Goal: Complete application form

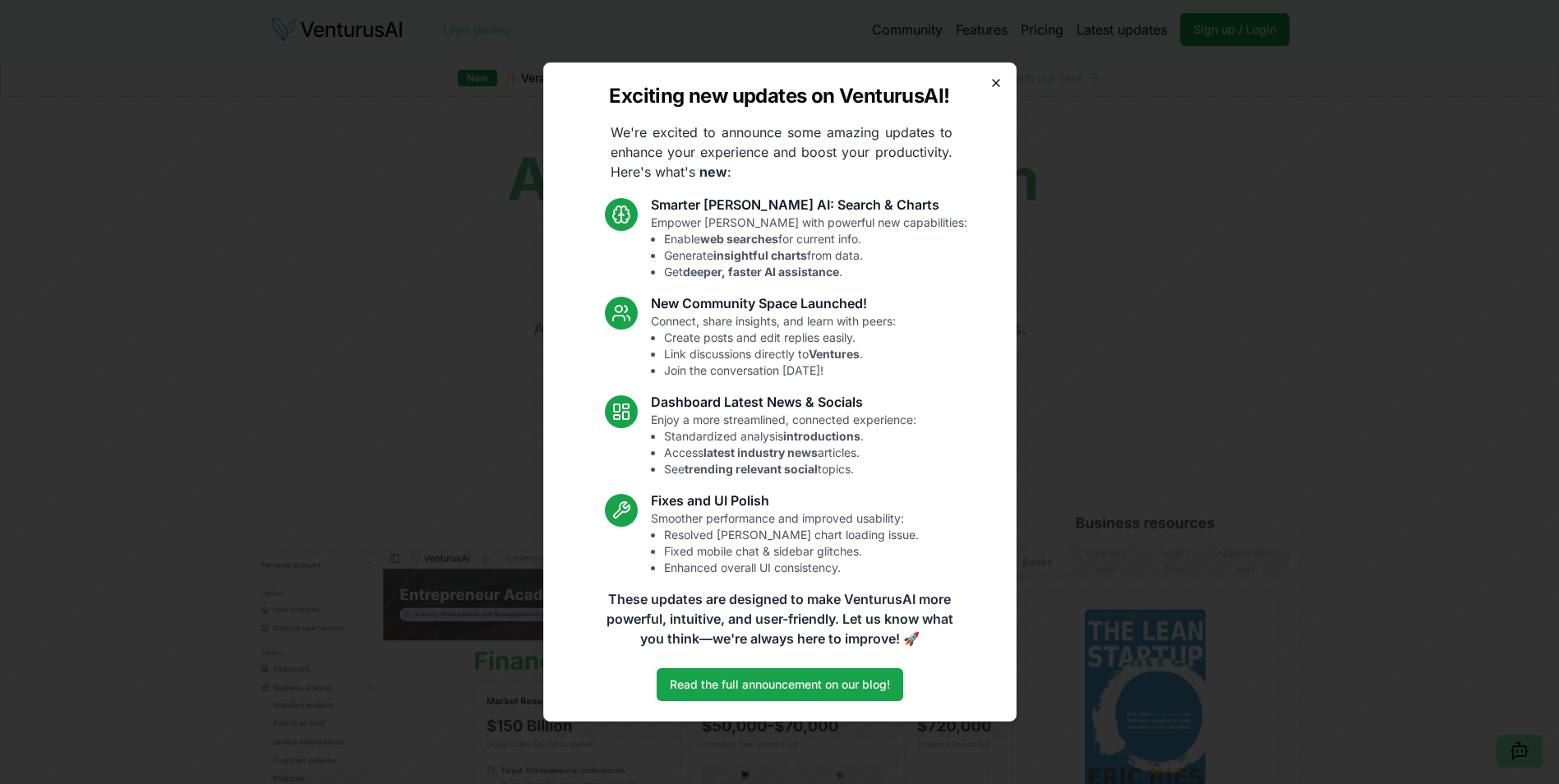
click at [997, 76] on icon "button" at bounding box center [996, 83] width 13 height 13
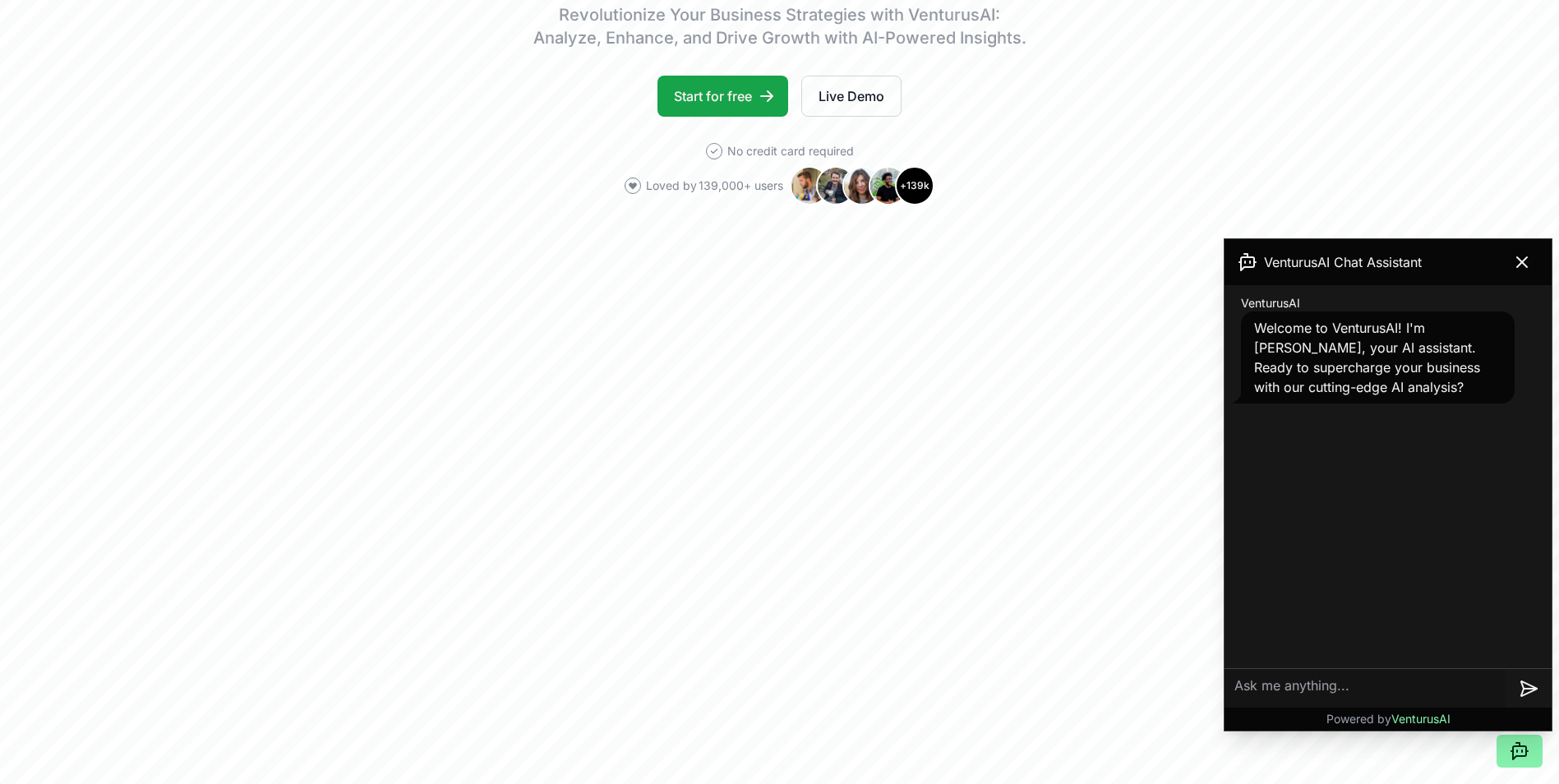
scroll to position [329, 0]
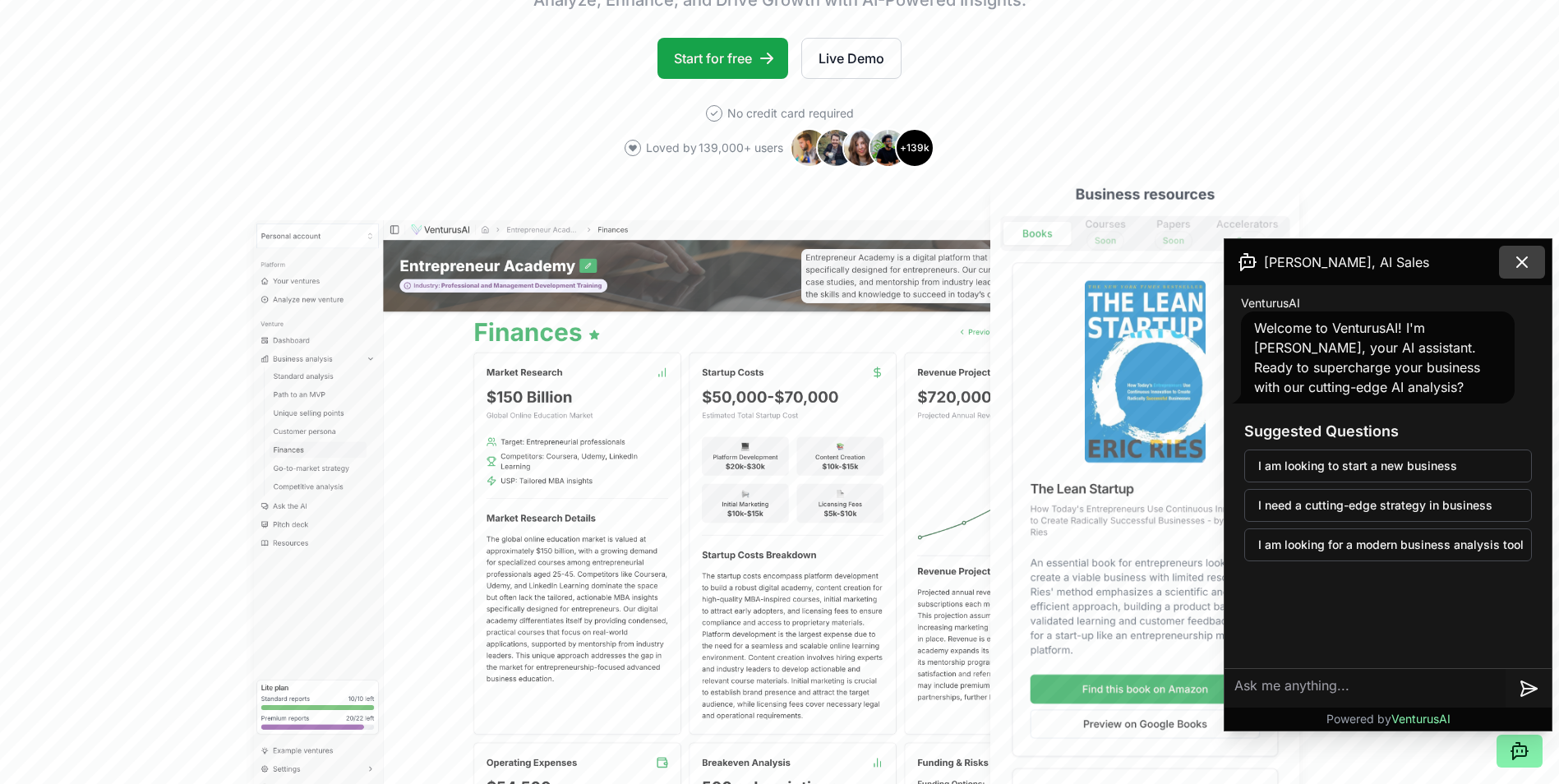
click at [1524, 263] on icon at bounding box center [1522, 263] width 20 height 20
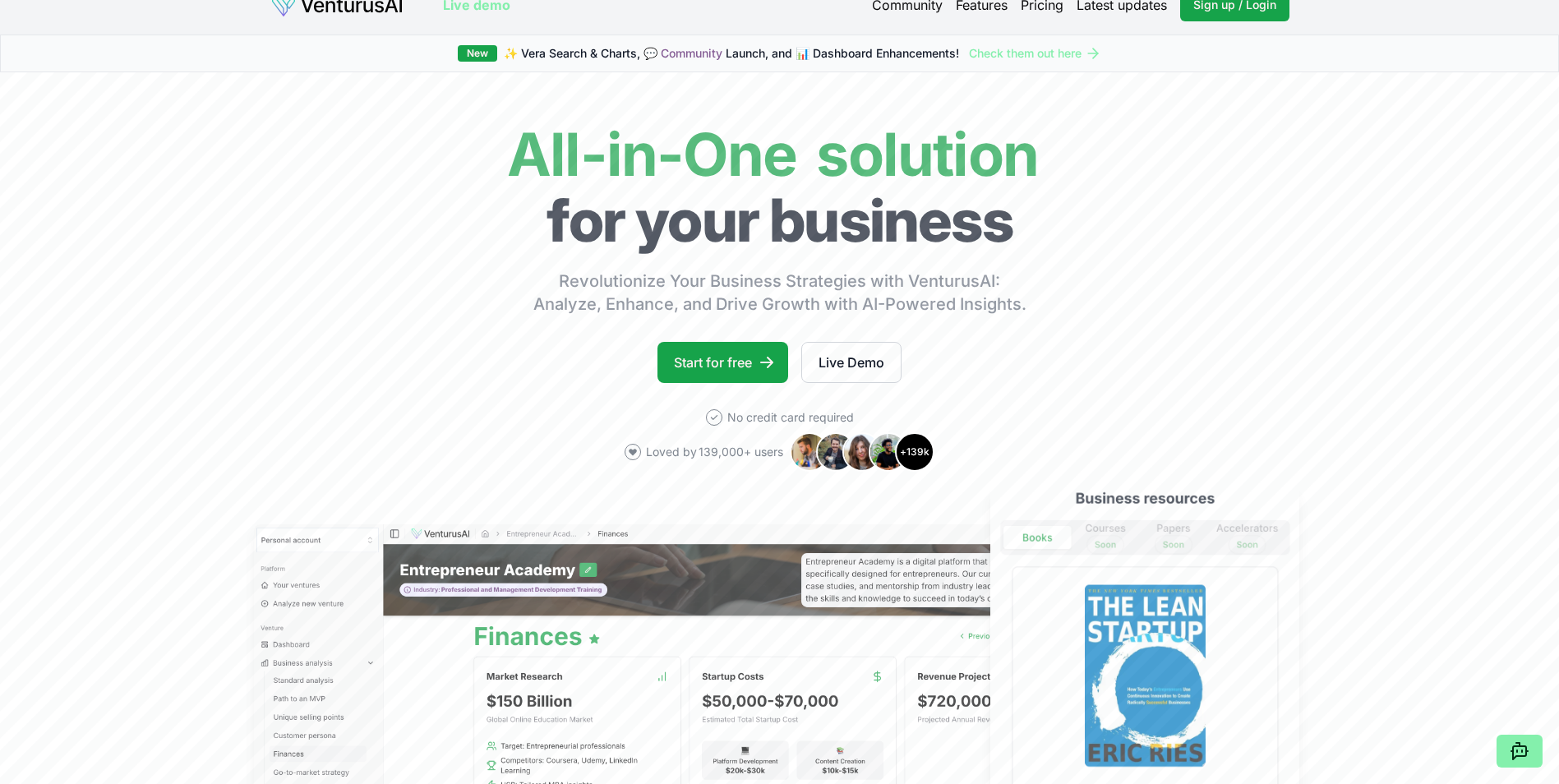
scroll to position [0, 0]
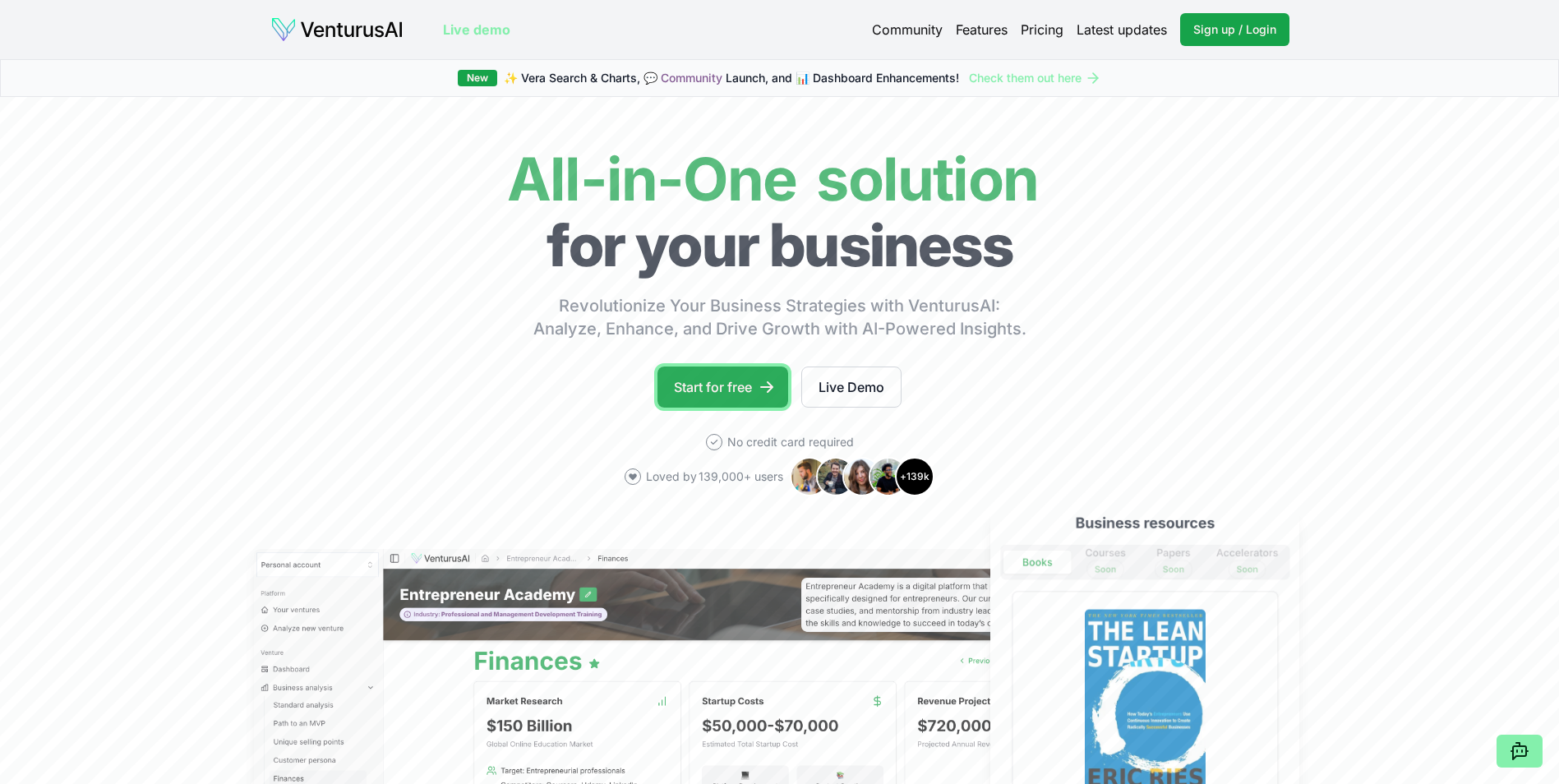
click at [722, 389] on link "Start for free" at bounding box center [722, 386] width 131 height 41
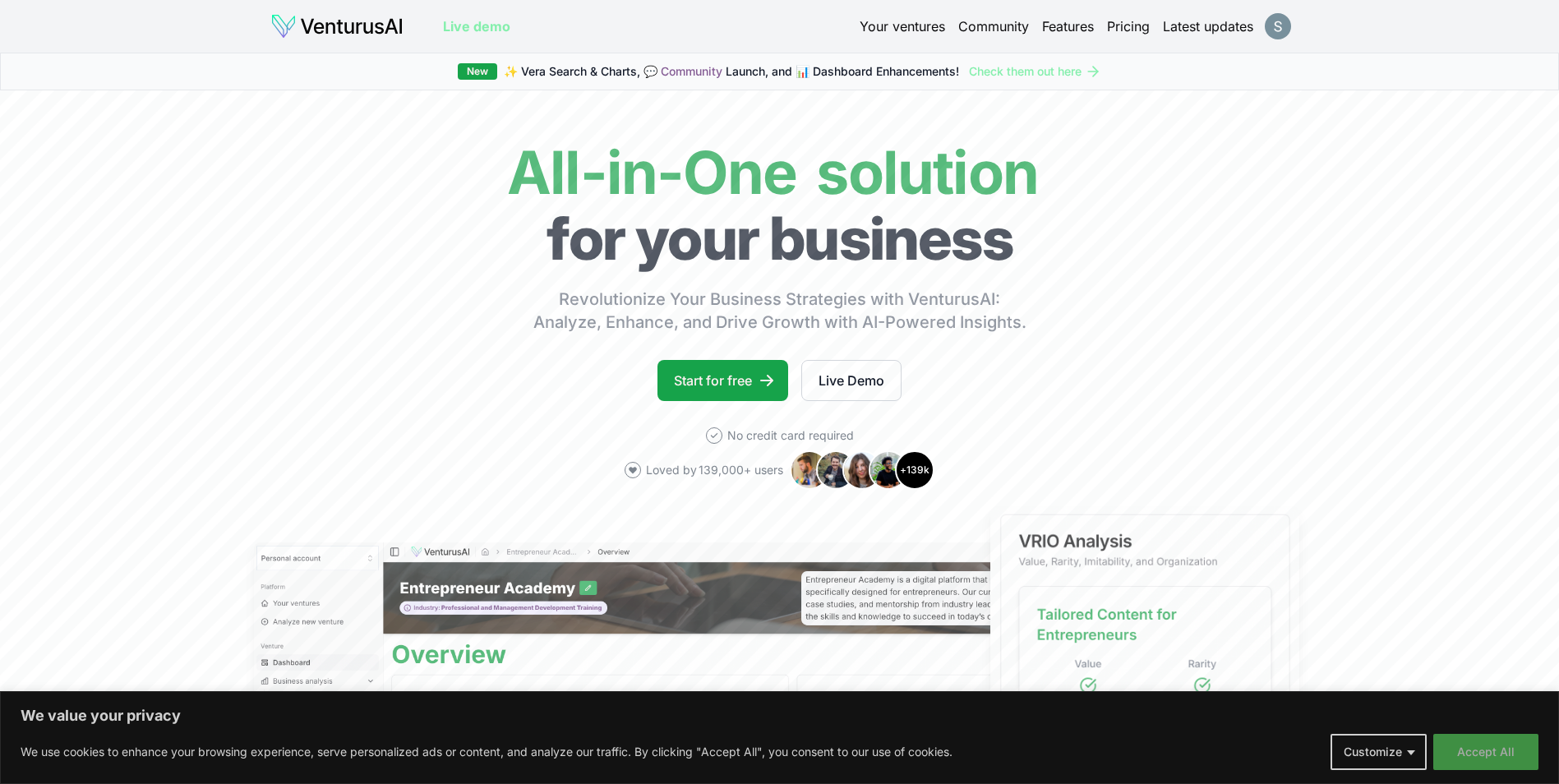
click at [1489, 749] on button "Accept All" at bounding box center [1485, 752] width 105 height 36
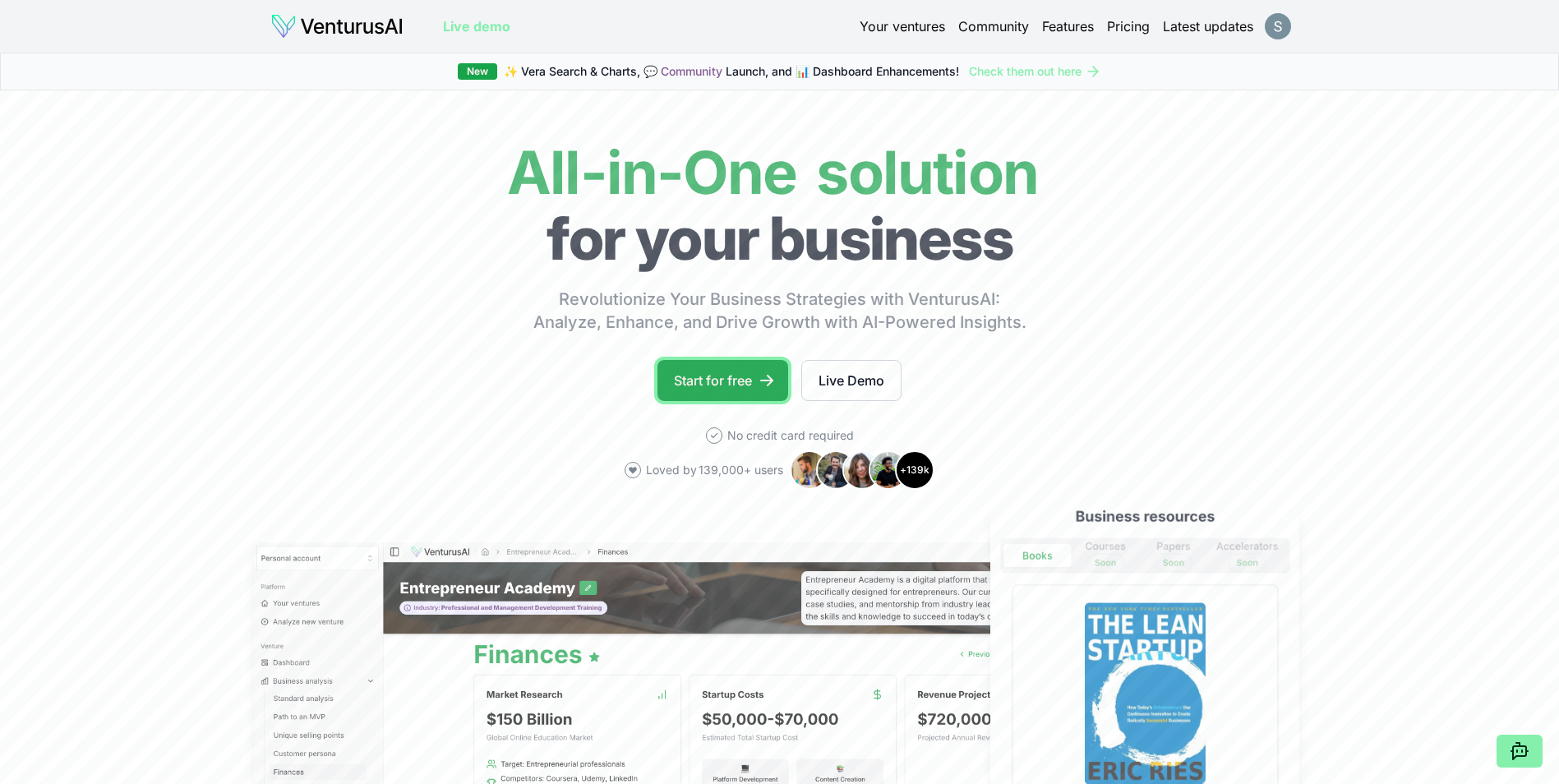
click at [707, 381] on link "Start for free" at bounding box center [722, 380] width 131 height 41
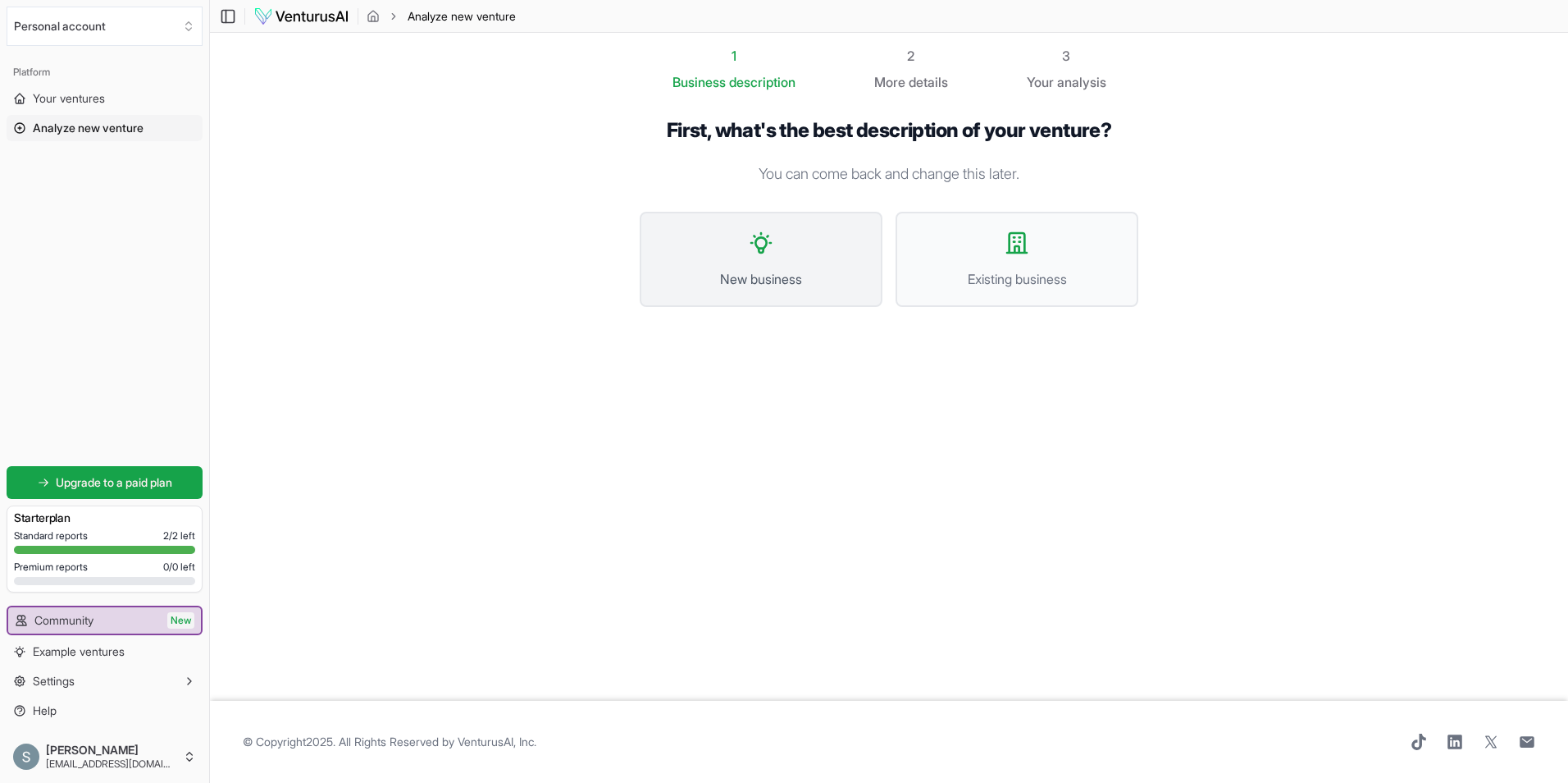
click at [769, 261] on button "New business" at bounding box center [761, 259] width 243 height 95
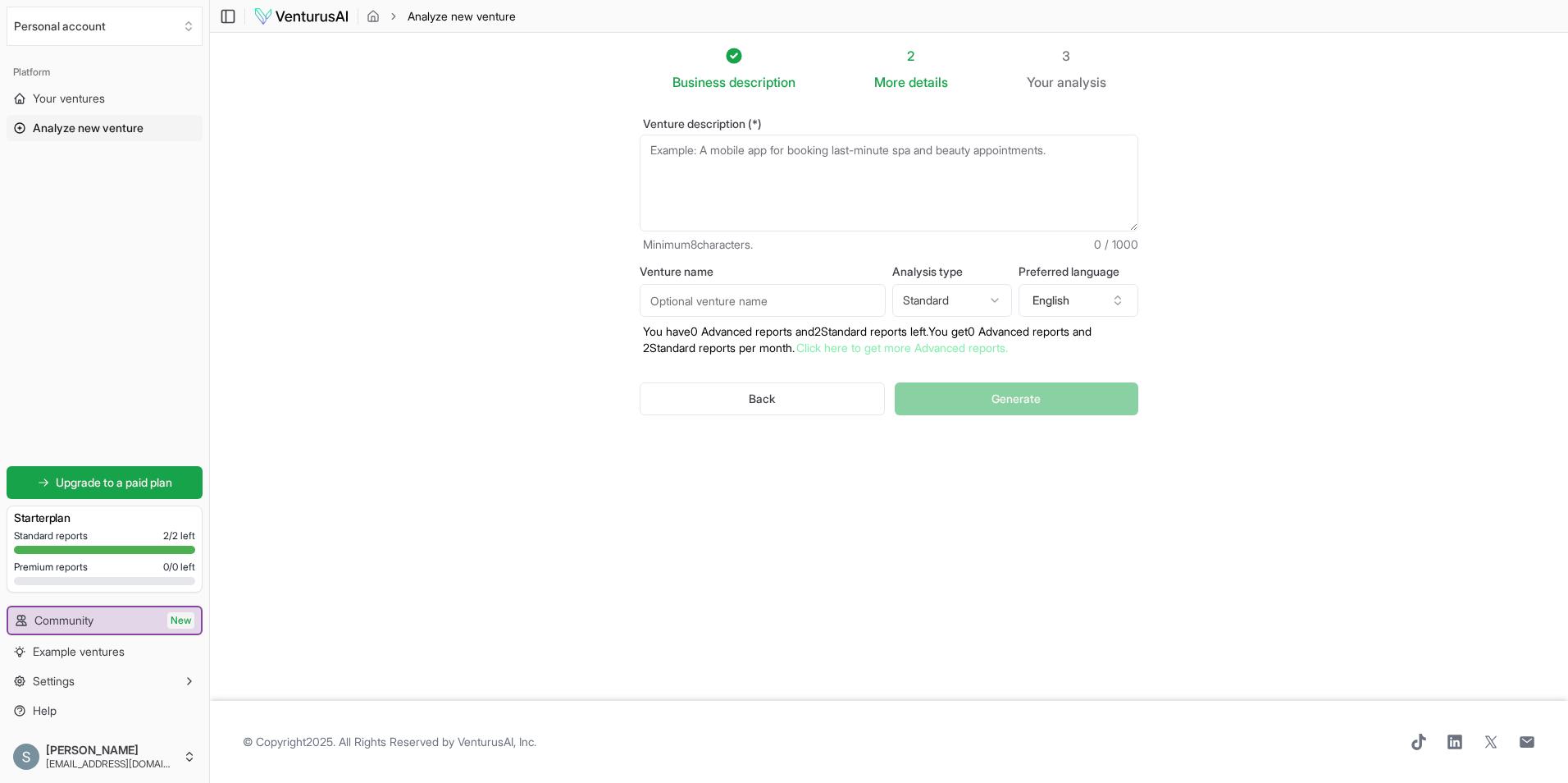
click at [677, 150] on textarea "Venture description (*)" at bounding box center [889, 182] width 499 height 97
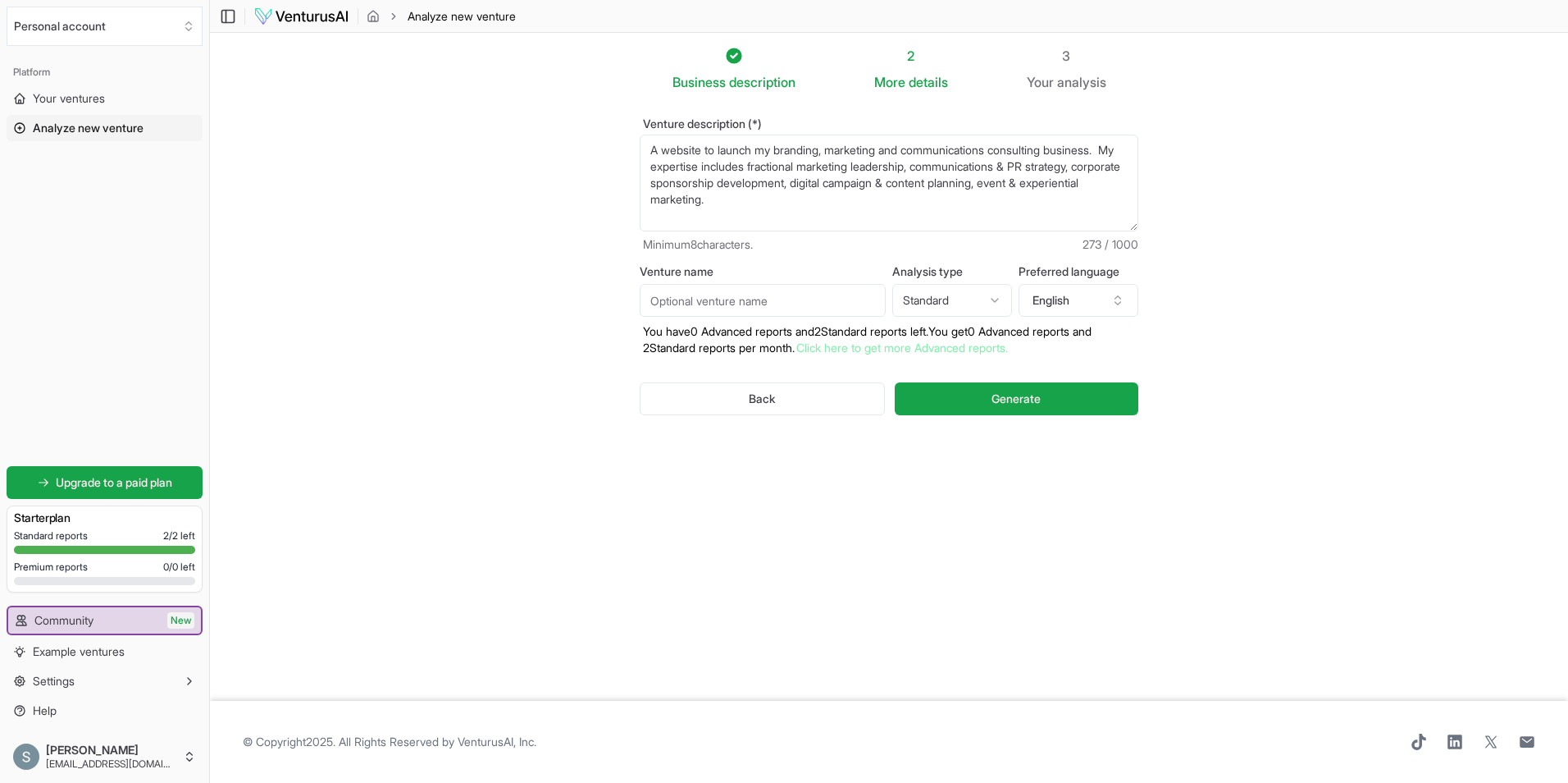
click at [787, 210] on textarea "A website to launch my branding, marketing and communications consulting busine…" at bounding box center [889, 182] width 499 height 97
click at [791, 194] on textarea "A website to launch my branding, marketing and communications consulting busine…" at bounding box center [889, 182] width 499 height 97
type textarea "A website to launch my branding, marketing and communications consulting busine…"
click at [706, 292] on input "Venture name" at bounding box center [762, 300] width 246 height 33
drag, startPoint x: 779, startPoint y: 152, endPoint x: 797, endPoint y: 203, distance: 54.1
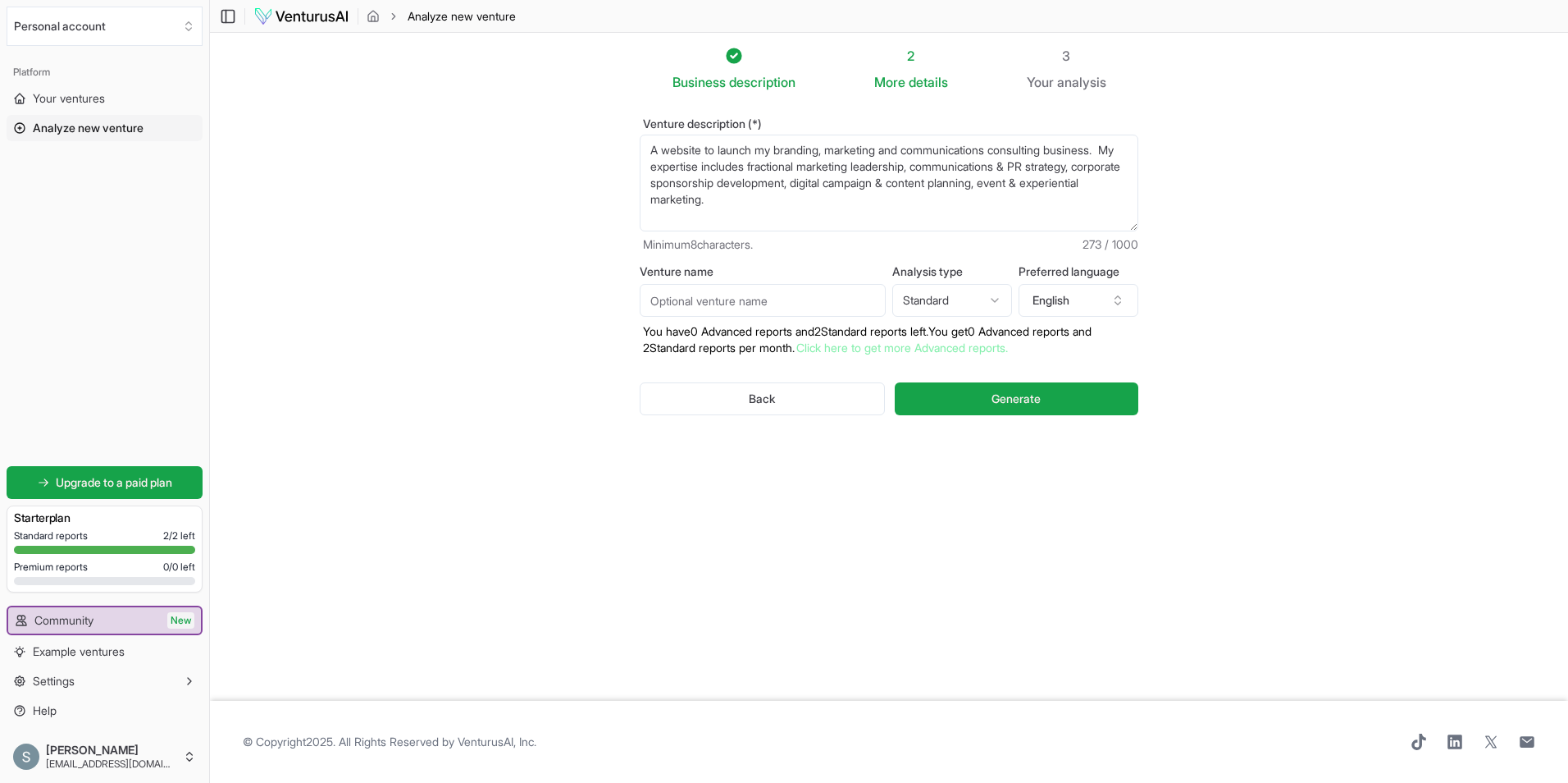
click at [797, 203] on textarea "A website to launch my branding, marketing and communications consulting busine…" at bounding box center [889, 182] width 499 height 97
